Goal: Task Accomplishment & Management: Manage account settings

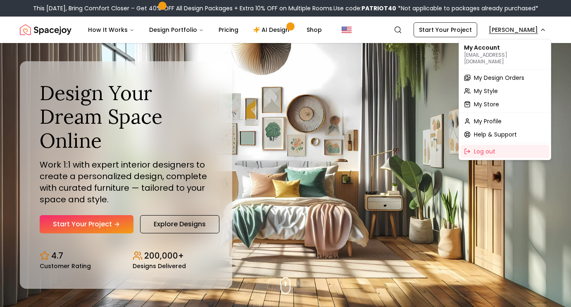
click at [501, 74] on span "My Design Orders" at bounding box center [499, 78] width 50 height 8
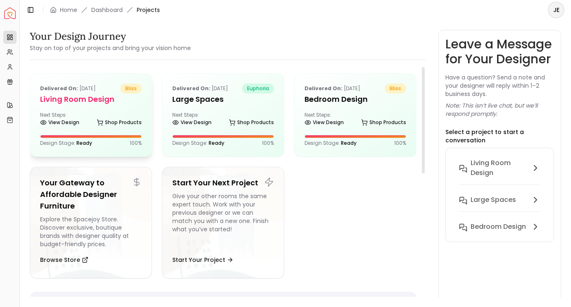
click at [113, 103] on h5 "Living Room Design" at bounding box center [91, 99] width 102 height 12
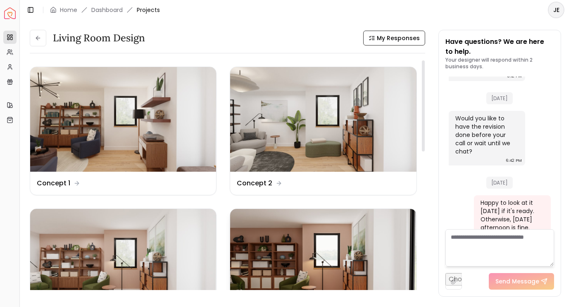
scroll to position [97, 0]
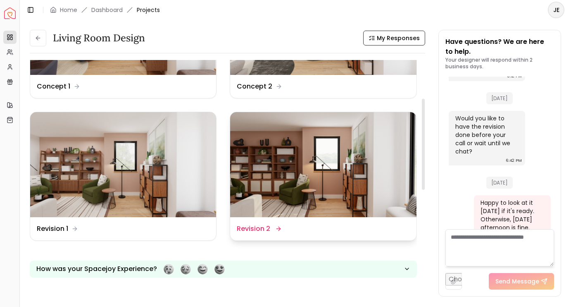
click at [333, 169] on img at bounding box center [323, 164] width 186 height 105
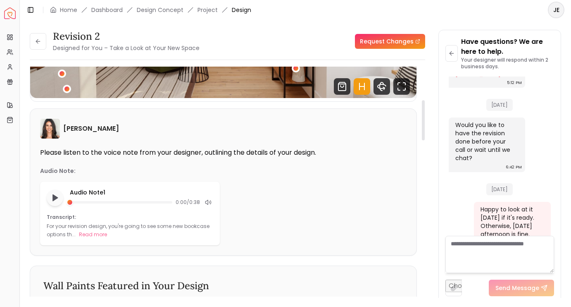
scroll to position [190, 0]
click at [94, 234] on button "Read more" at bounding box center [93, 234] width 28 height 8
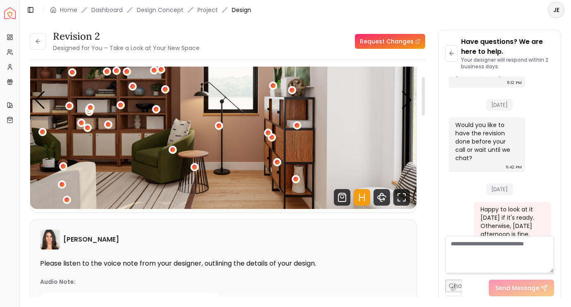
scroll to position [47, 0]
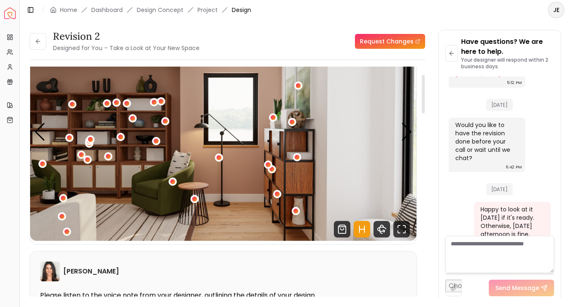
click at [379, 130] on img "1 / 5" at bounding box center [223, 131] width 387 height 217
click at [362, 227] on icon "Hotspots Toggle" at bounding box center [362, 229] width 17 height 17
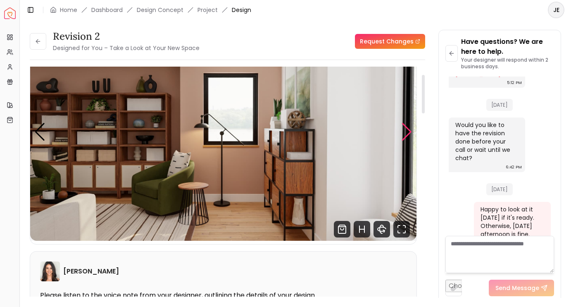
click at [408, 130] on div "Next slide" at bounding box center [406, 132] width 11 height 18
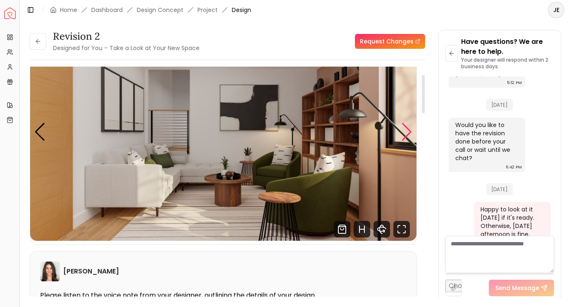
click at [408, 130] on div "Next slide" at bounding box center [406, 132] width 11 height 18
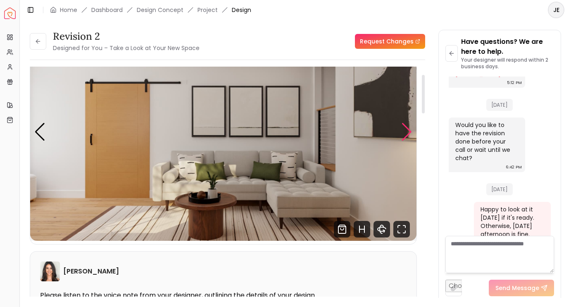
click at [408, 130] on div "Next slide" at bounding box center [406, 132] width 11 height 18
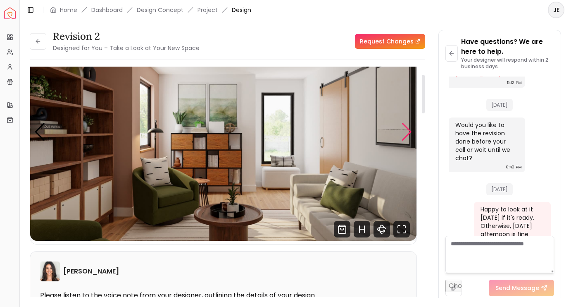
click at [408, 130] on div "Next slide" at bounding box center [406, 132] width 11 height 18
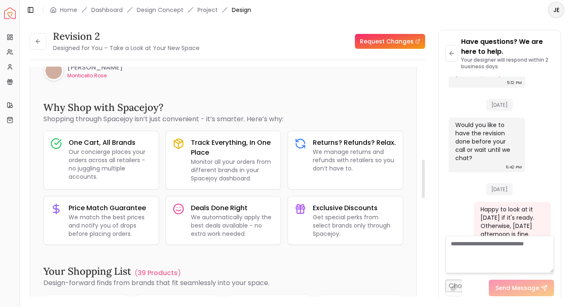
scroll to position [556, 0]
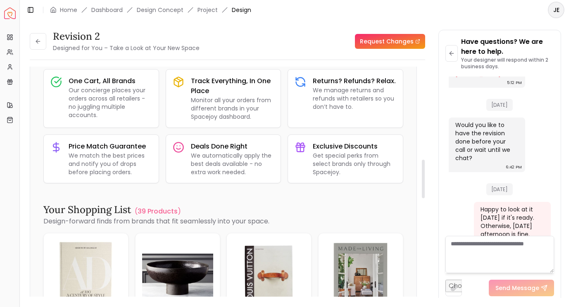
click at [468, 256] on textarea at bounding box center [500, 254] width 109 height 37
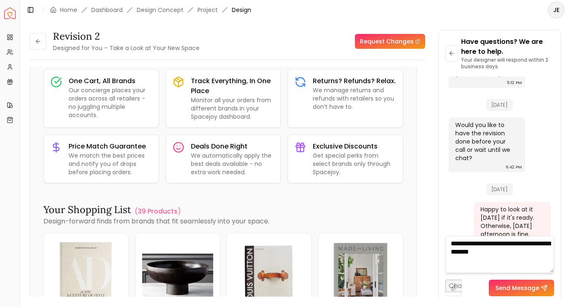
type textarea "**********"
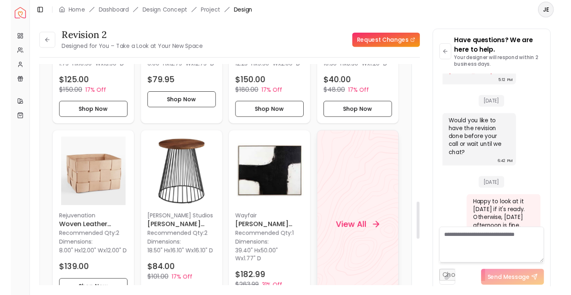
scroll to position [893, 0]
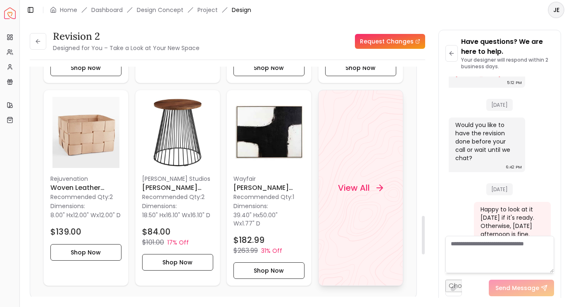
click at [345, 170] on div "View All" at bounding box center [360, 188] width 85 height 196
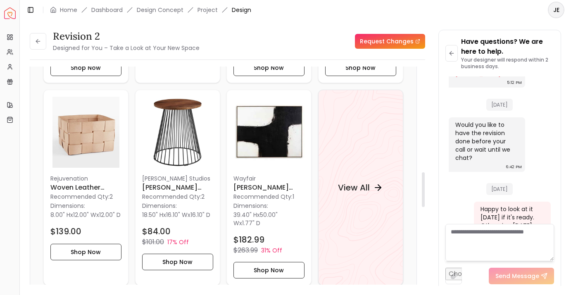
scroll to position [666, 0]
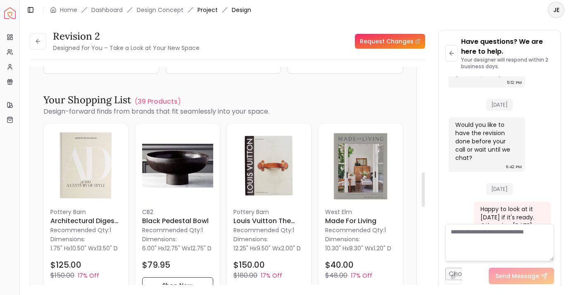
click at [201, 10] on link "Project" at bounding box center [208, 10] width 20 height 8
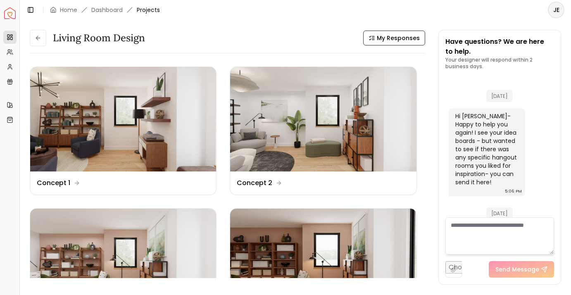
scroll to position [1058, 0]
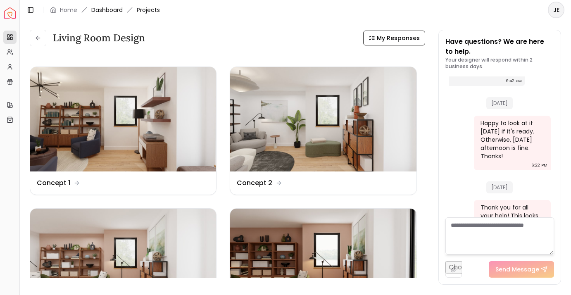
click at [110, 7] on link "Dashboard" at bounding box center [106, 10] width 31 height 8
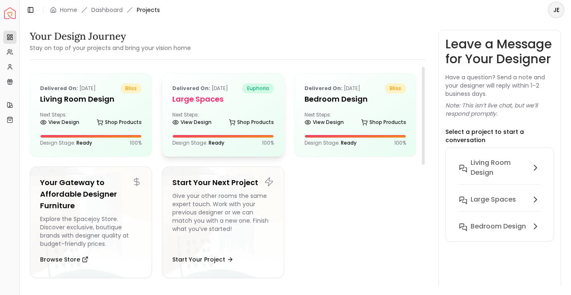
click at [228, 91] on p "Delivered on: [DATE]" at bounding box center [200, 89] width 56 height 10
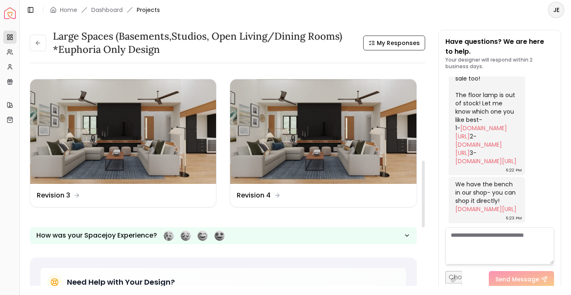
scroll to position [299, 0]
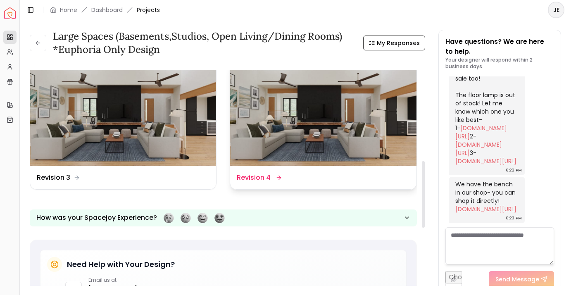
click at [295, 134] on img at bounding box center [323, 114] width 186 height 105
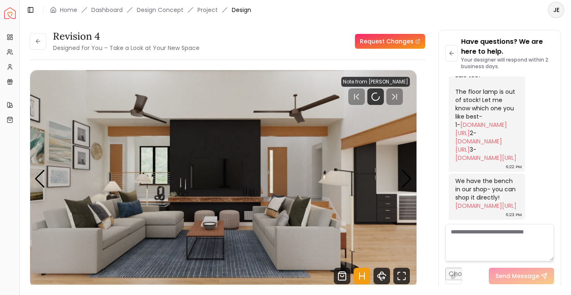
scroll to position [2480, 0]
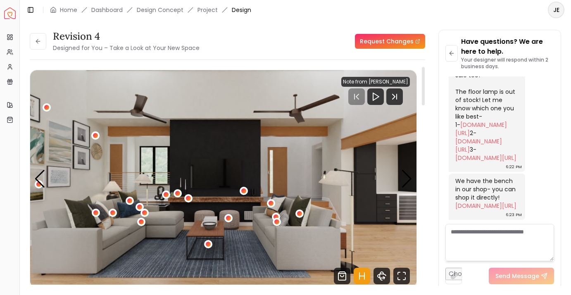
click at [360, 273] on icon "Hotspots Toggle" at bounding box center [362, 276] width 17 height 17
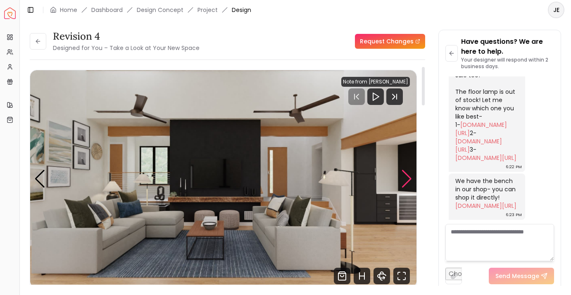
click at [407, 179] on div "Next slide" at bounding box center [406, 179] width 11 height 18
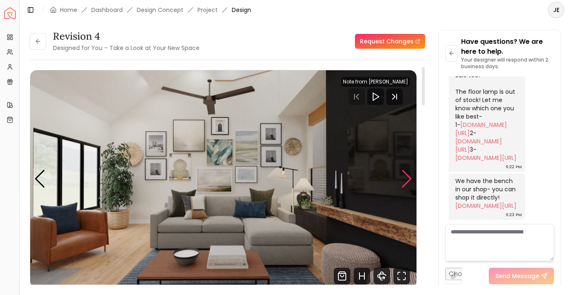
click at [407, 179] on div "Next slide" at bounding box center [406, 179] width 11 height 18
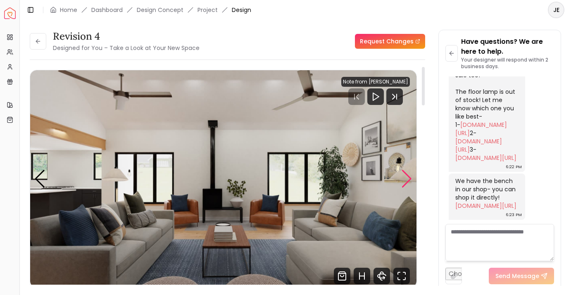
click at [407, 179] on div "Next slide" at bounding box center [406, 179] width 11 height 18
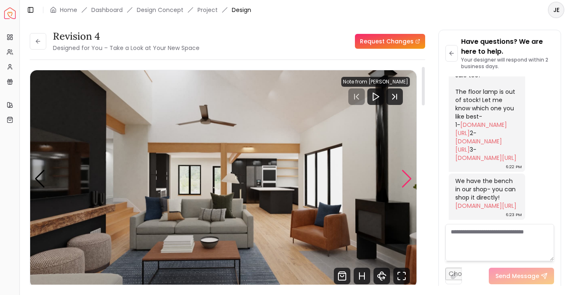
click at [407, 179] on div "Next slide" at bounding box center [406, 179] width 11 height 18
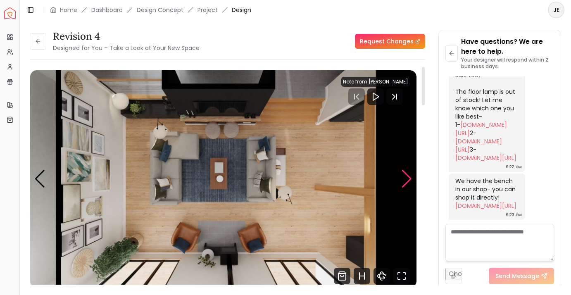
click at [406, 176] on div "Next slide" at bounding box center [406, 179] width 11 height 18
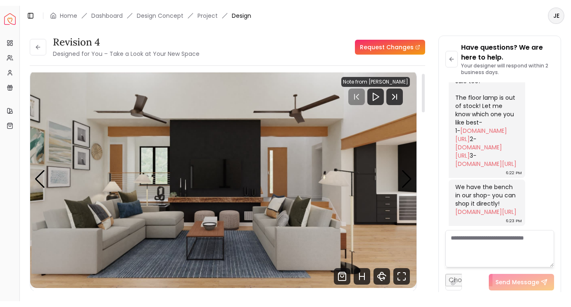
scroll to position [5, 0]
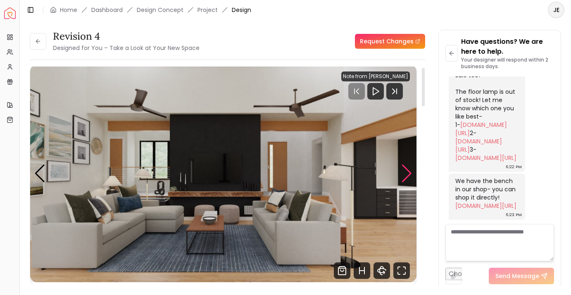
click at [403, 175] on div "Next slide" at bounding box center [406, 174] width 11 height 18
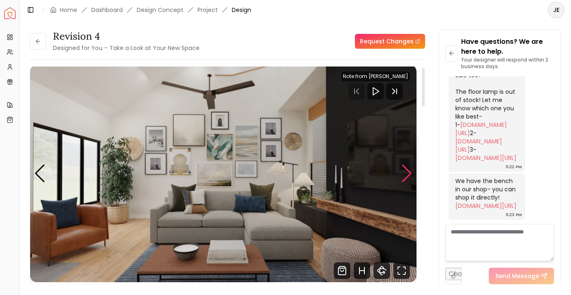
click at [403, 175] on div "Next slide" at bounding box center [406, 174] width 11 height 18
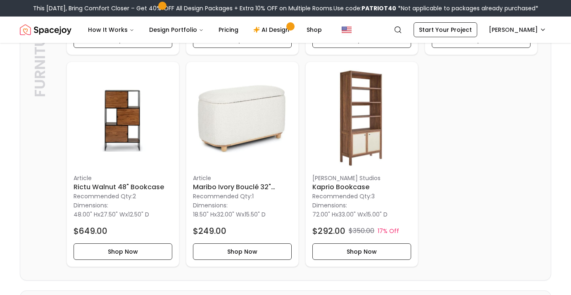
scroll to position [1734, 0]
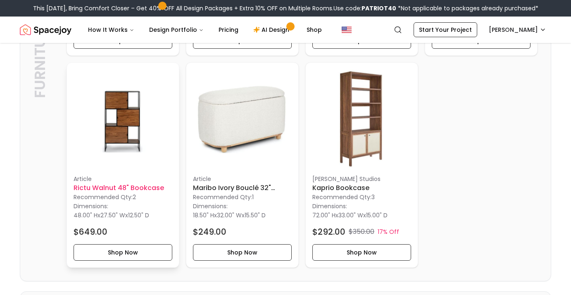
click at [126, 120] on img at bounding box center [123, 118] width 99 height 99
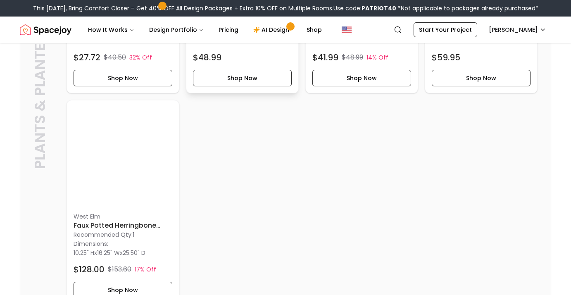
scroll to position [2043, 0]
